Goal: Information Seeking & Learning: Understand process/instructions

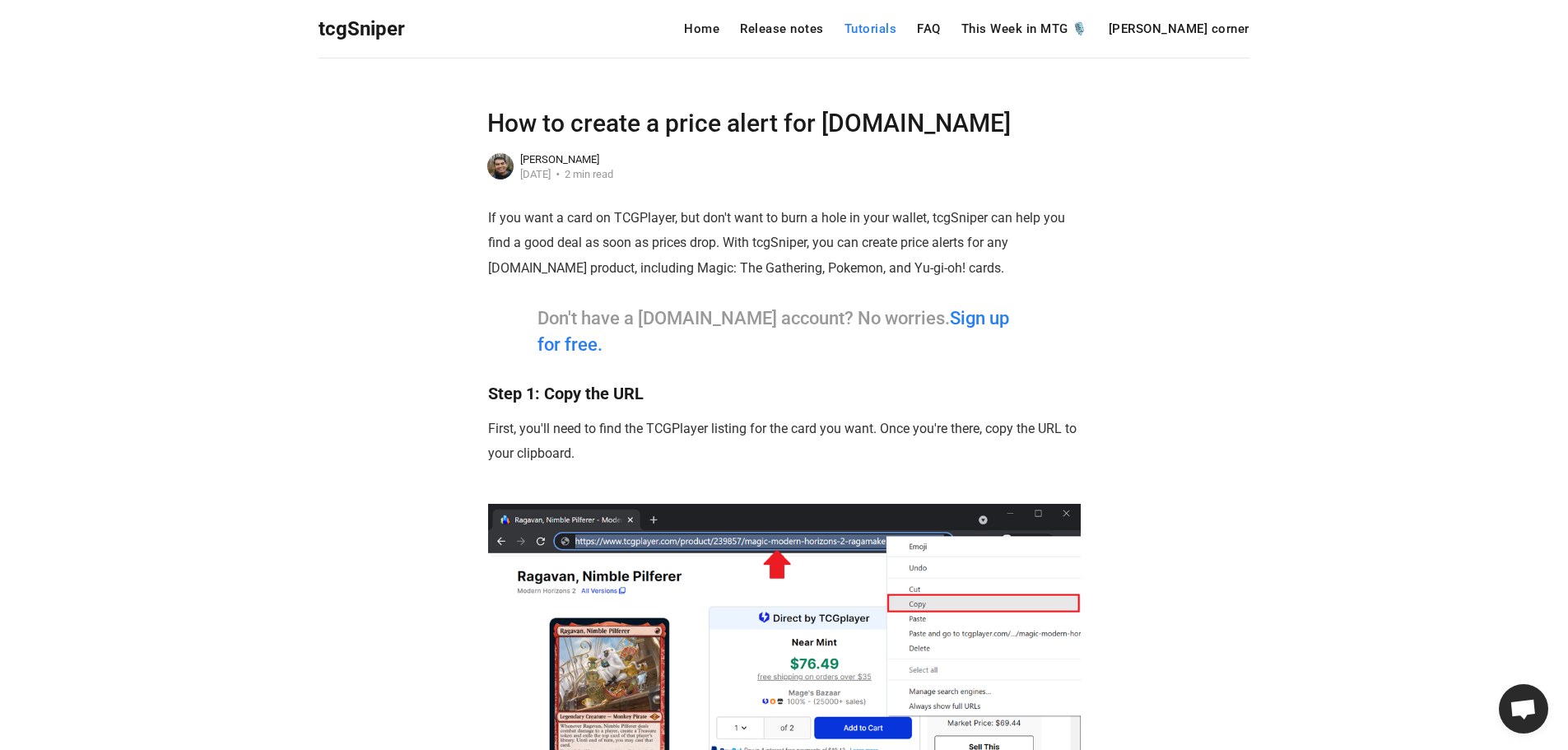
click at [897, 31] on link "Tutorials" at bounding box center [871, 29] width 53 height 12
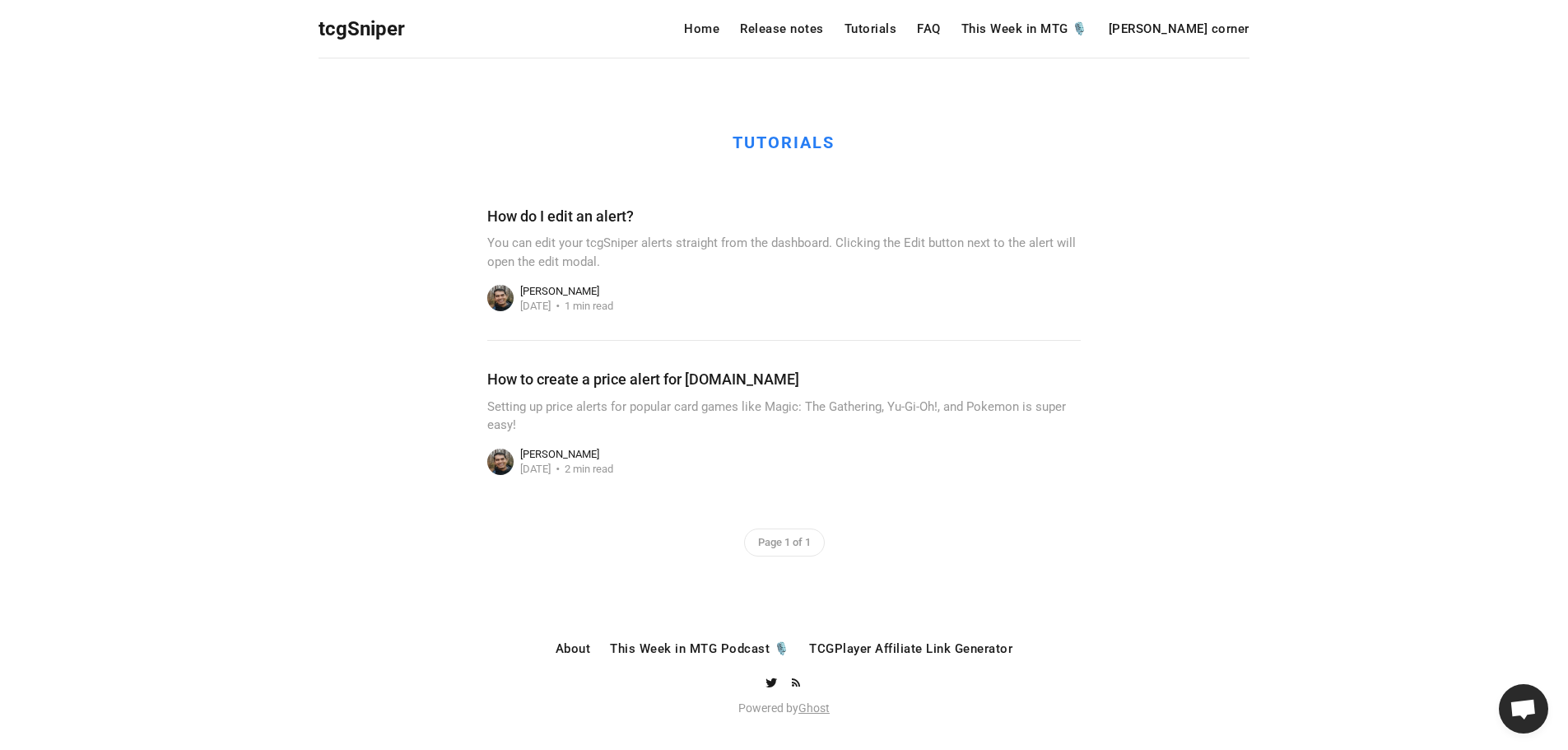
click at [760, 20] on div "tcgSniper Home Release notes Tutorials FAQ This Week in MTG 🎙️ [PERSON_NAME] co…" at bounding box center [784, 28] width 931 height 57
click at [719, 26] on link "Home" at bounding box center [702, 29] width 35 height 12
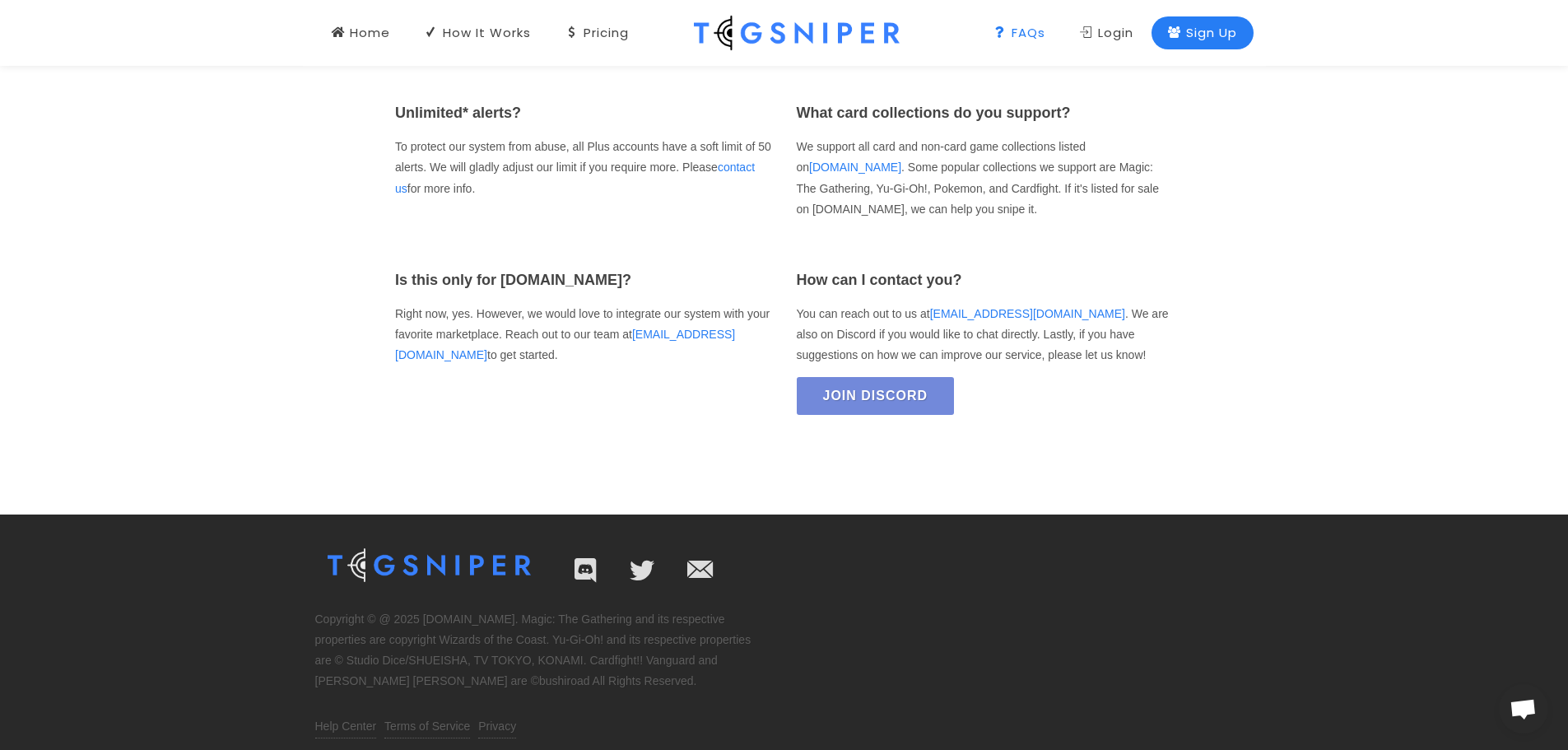
scroll to position [2558, 0]
